Goal: Check status: Check status

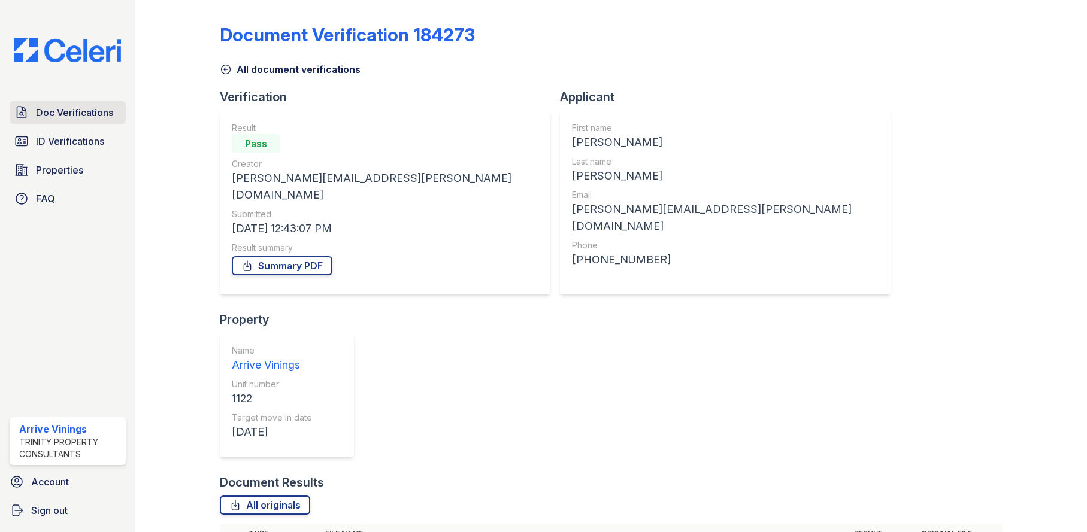
click at [104, 116] on span "Doc Verifications" at bounding box center [74, 112] width 77 height 14
click at [99, 143] on span "ID Verifications" at bounding box center [70, 141] width 68 height 14
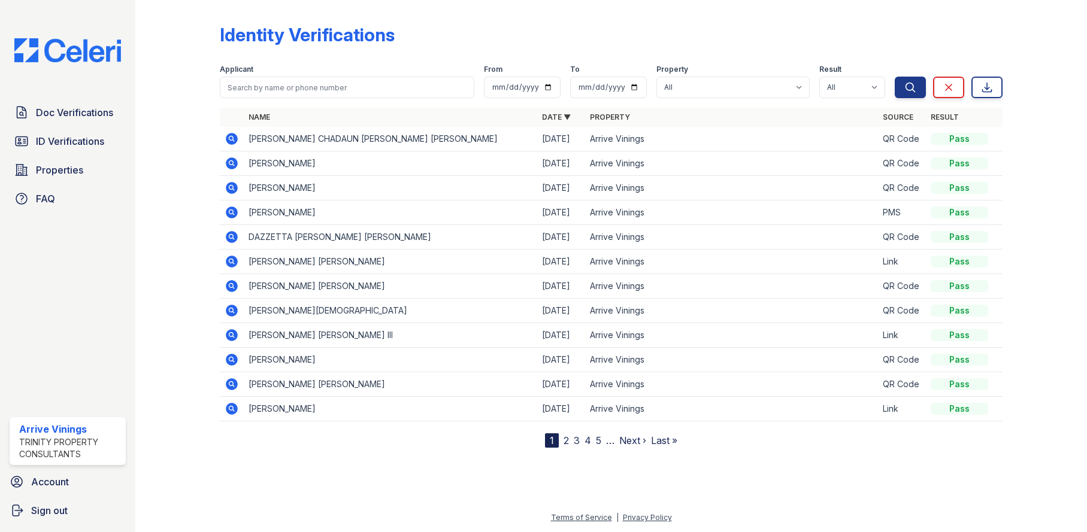
click at [99, 143] on span "ID Verifications" at bounding box center [70, 141] width 68 height 14
click at [226, 140] on icon at bounding box center [232, 139] width 12 height 12
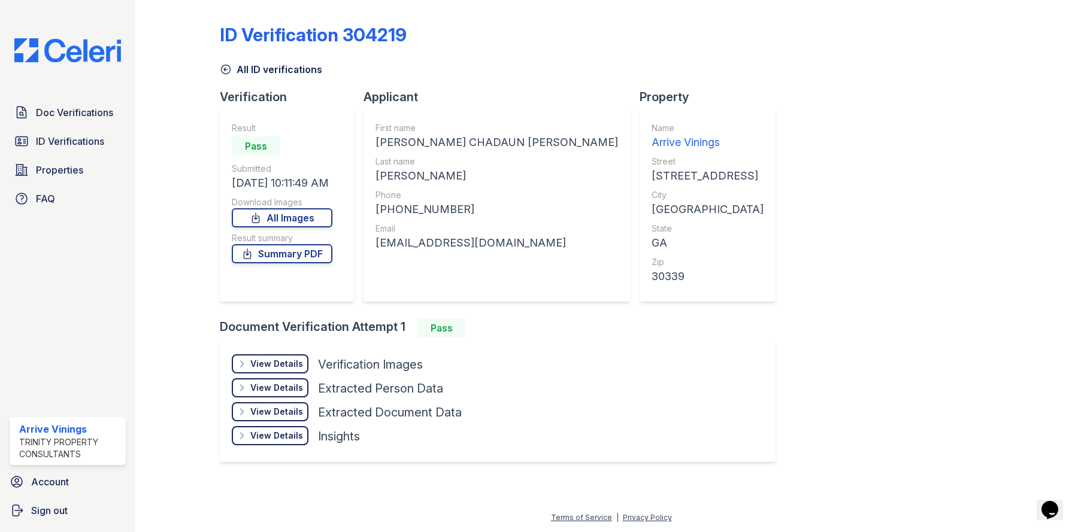
click at [292, 360] on div "View Details" at bounding box center [276, 364] width 53 height 12
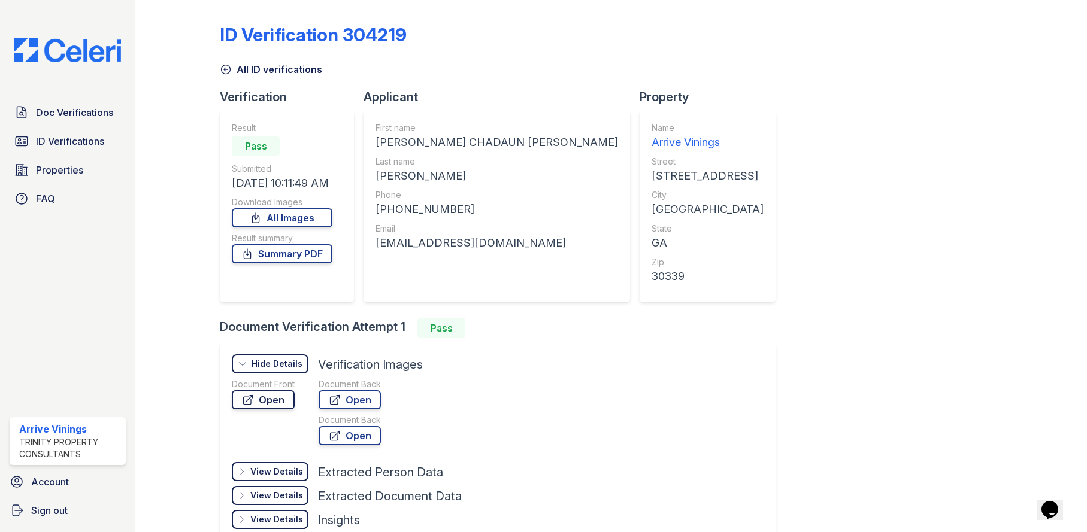
click at [262, 403] on link "Open" at bounding box center [263, 400] width 63 height 19
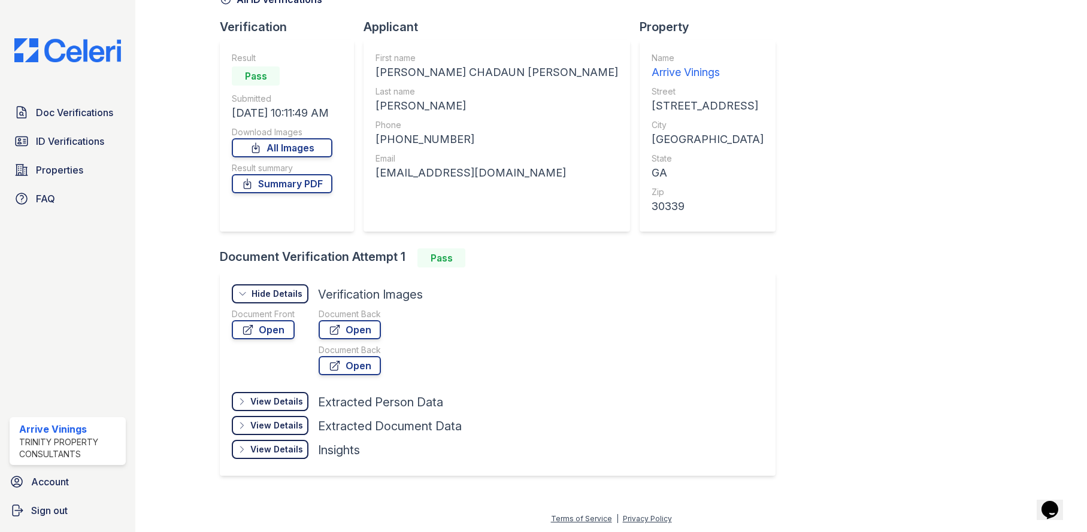
scroll to position [71, 0]
click at [274, 446] on div "View Details" at bounding box center [276, 449] width 53 height 12
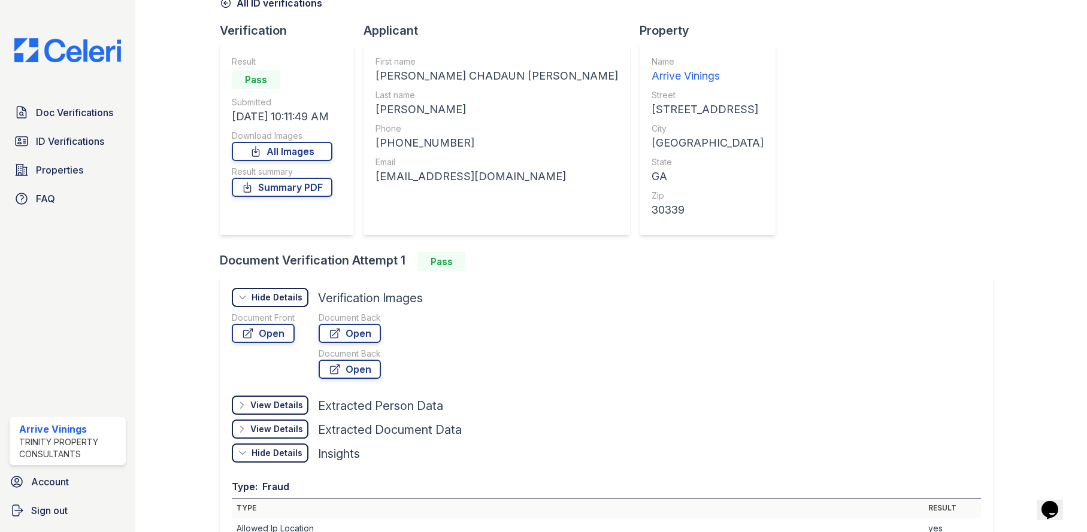
scroll to position [11, 0]
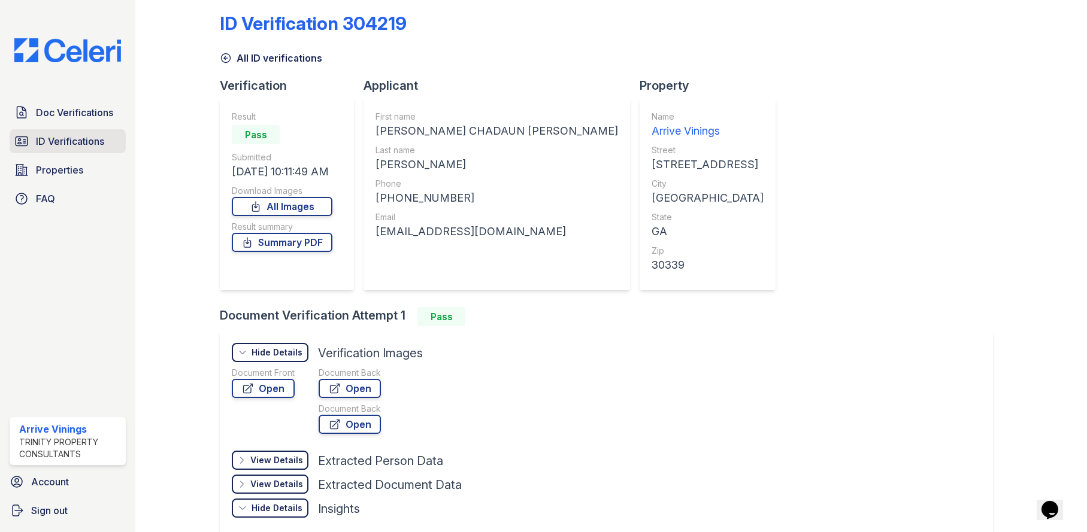
click at [57, 140] on span "ID Verifications" at bounding box center [70, 141] width 68 height 14
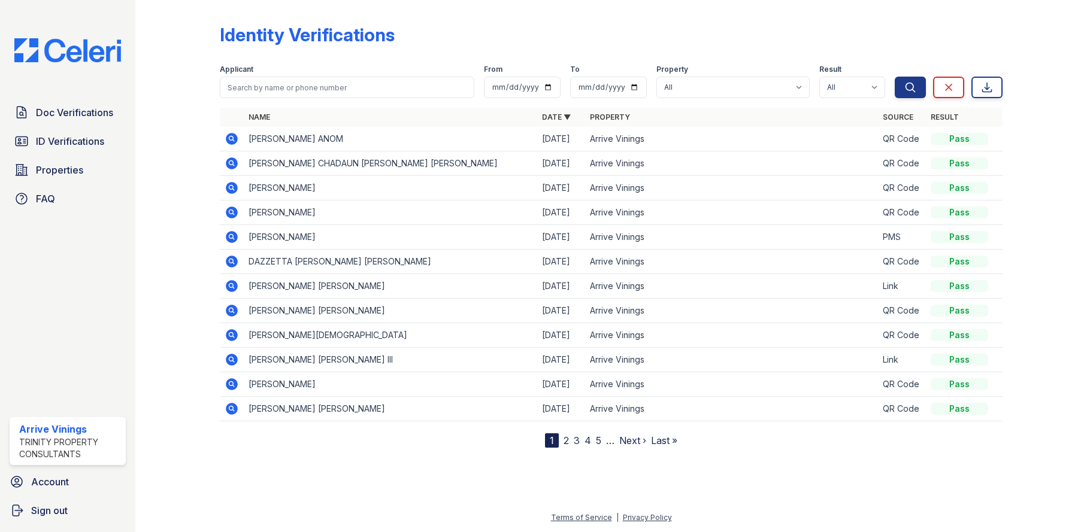
click at [231, 140] on icon at bounding box center [230, 138] width 3 height 3
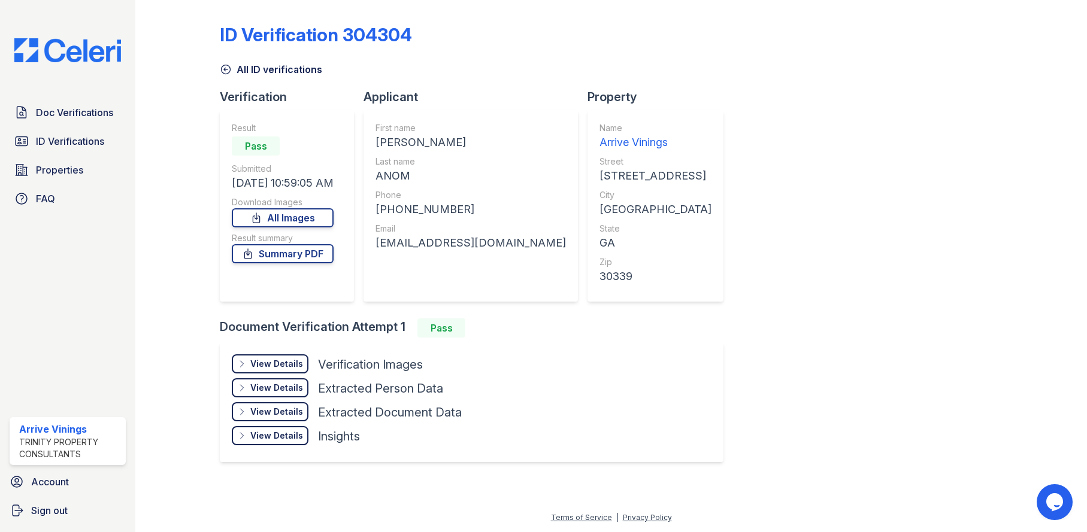
click at [281, 364] on div "View Details" at bounding box center [276, 364] width 53 height 12
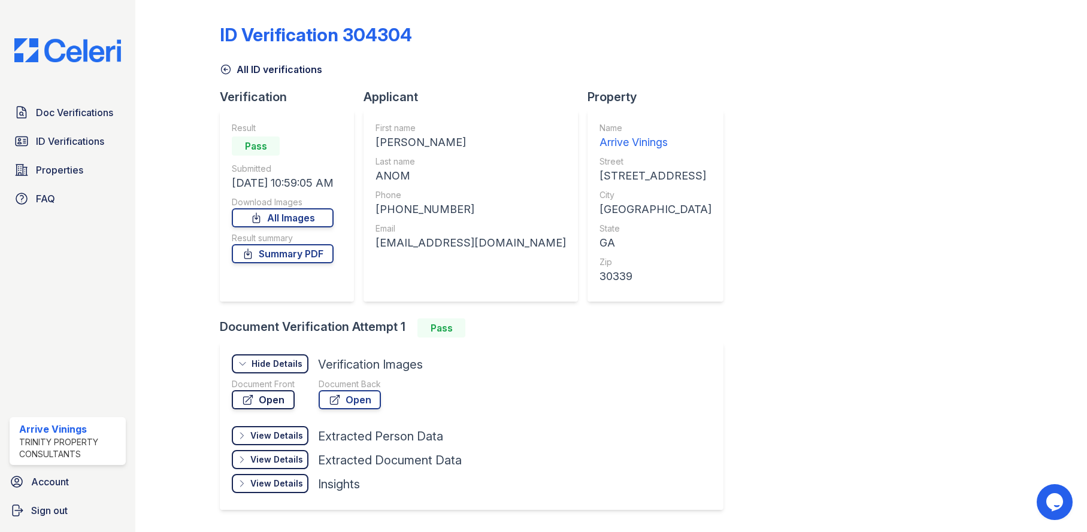
click at [279, 397] on link "Open" at bounding box center [263, 400] width 63 height 19
